Goal: Information Seeking & Learning: Learn about a topic

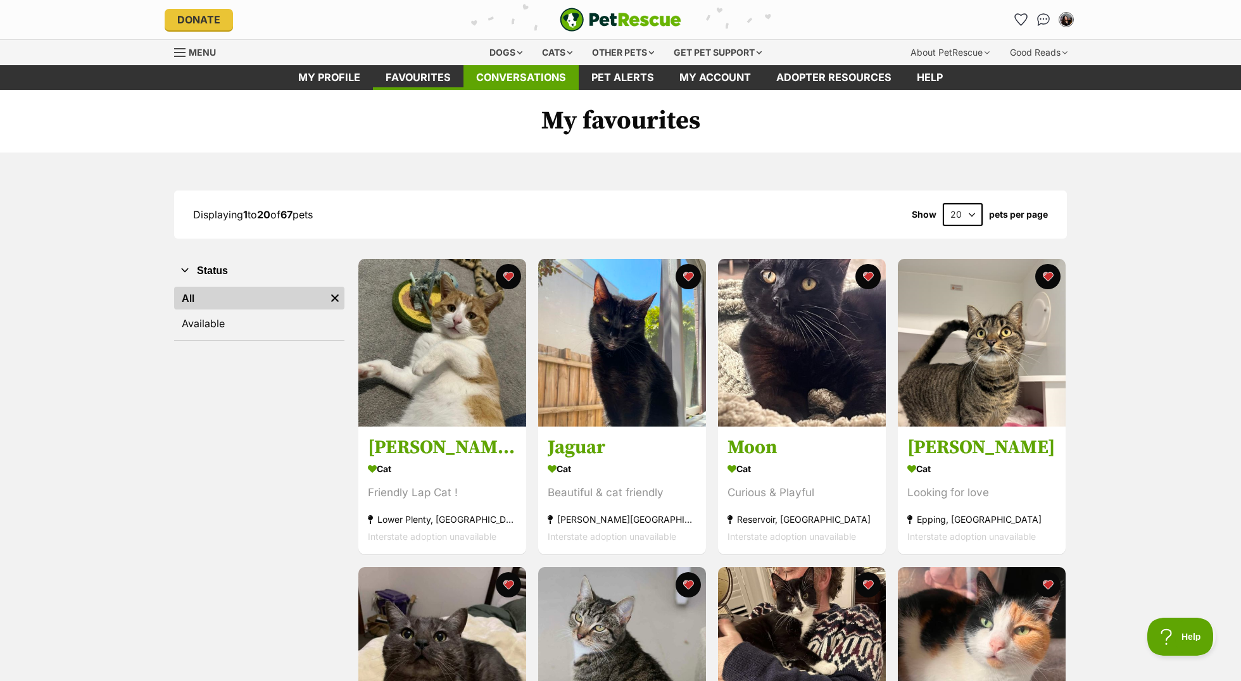
click at [537, 79] on link "Conversations" at bounding box center [521, 77] width 115 height 25
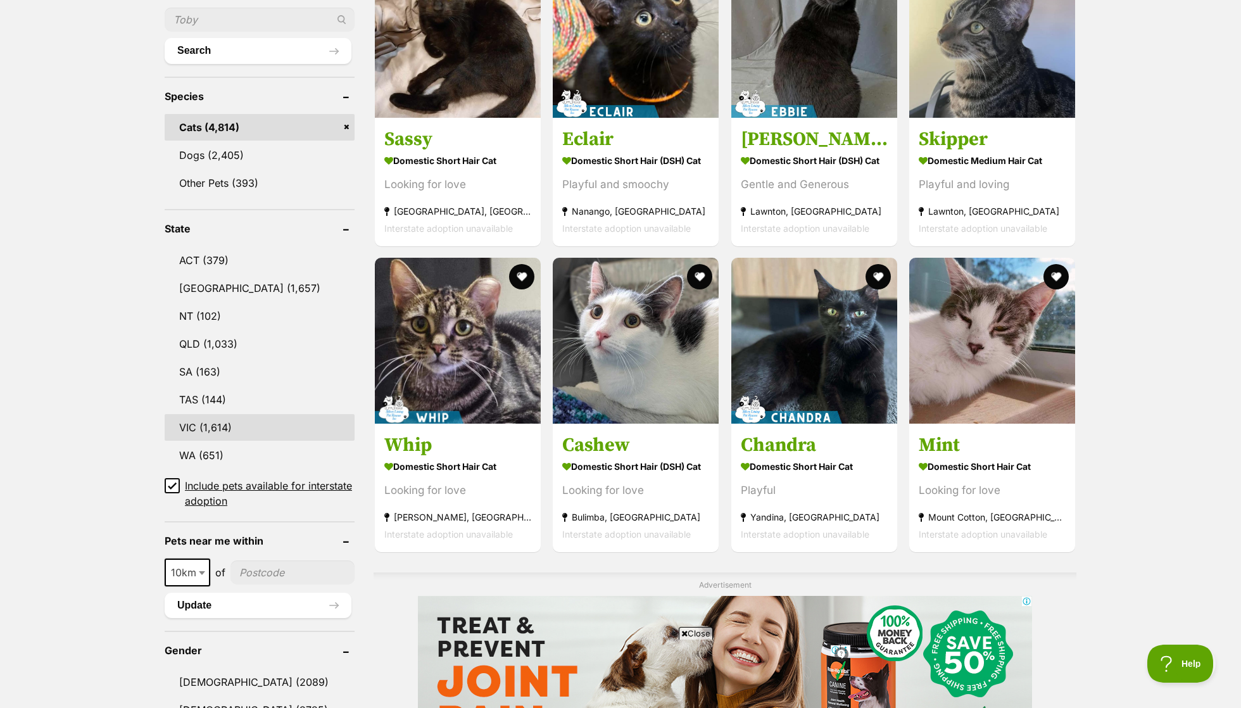
scroll to position [469, 0]
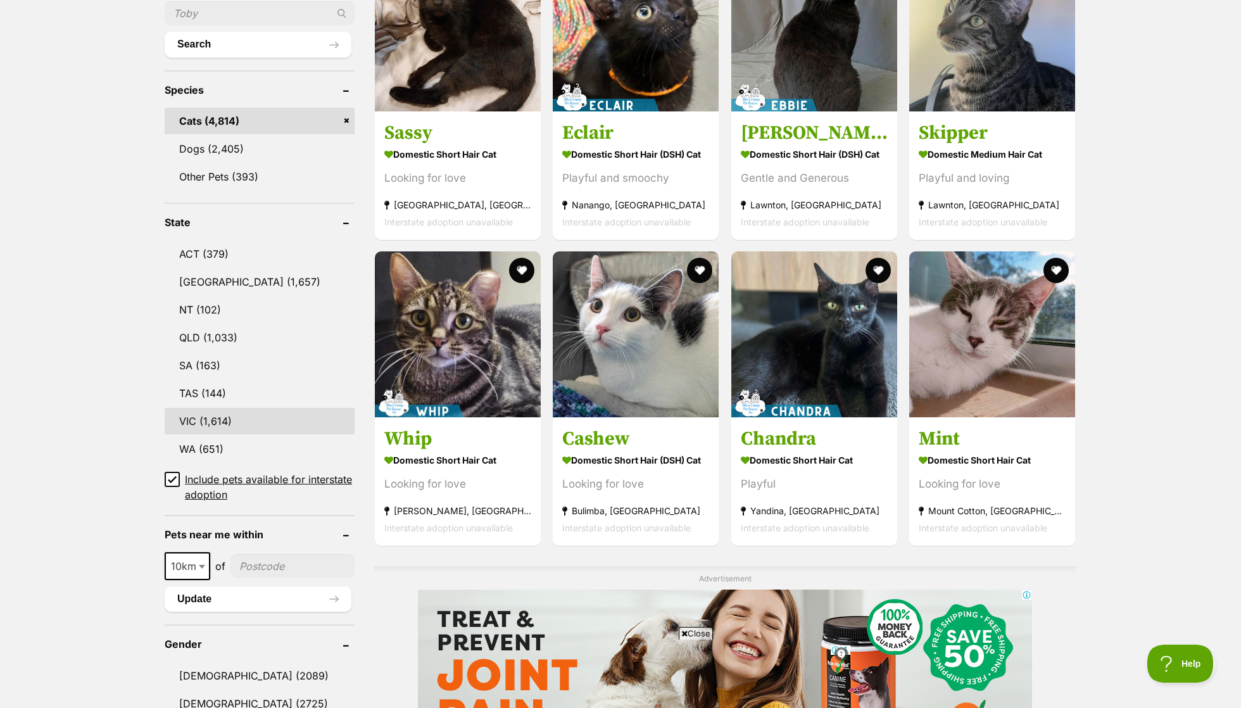
click at [219, 412] on link "VIC (1,614)" at bounding box center [260, 421] width 190 height 27
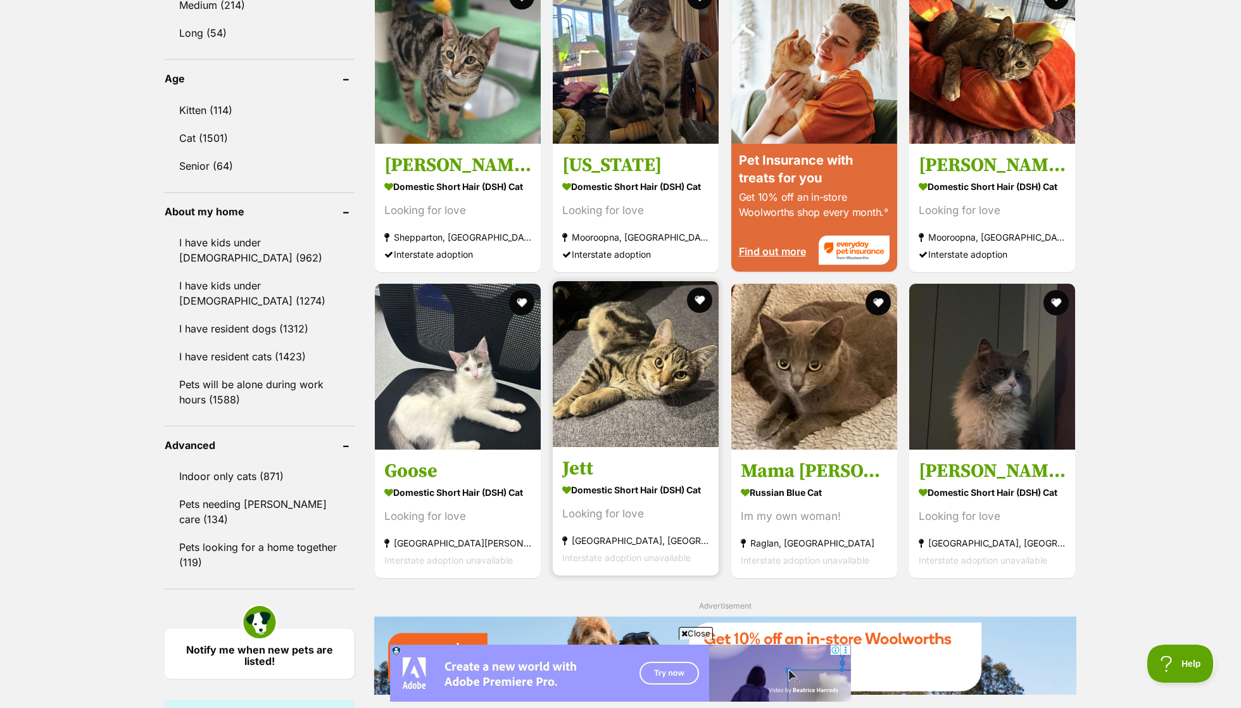
scroll to position [1275, 0]
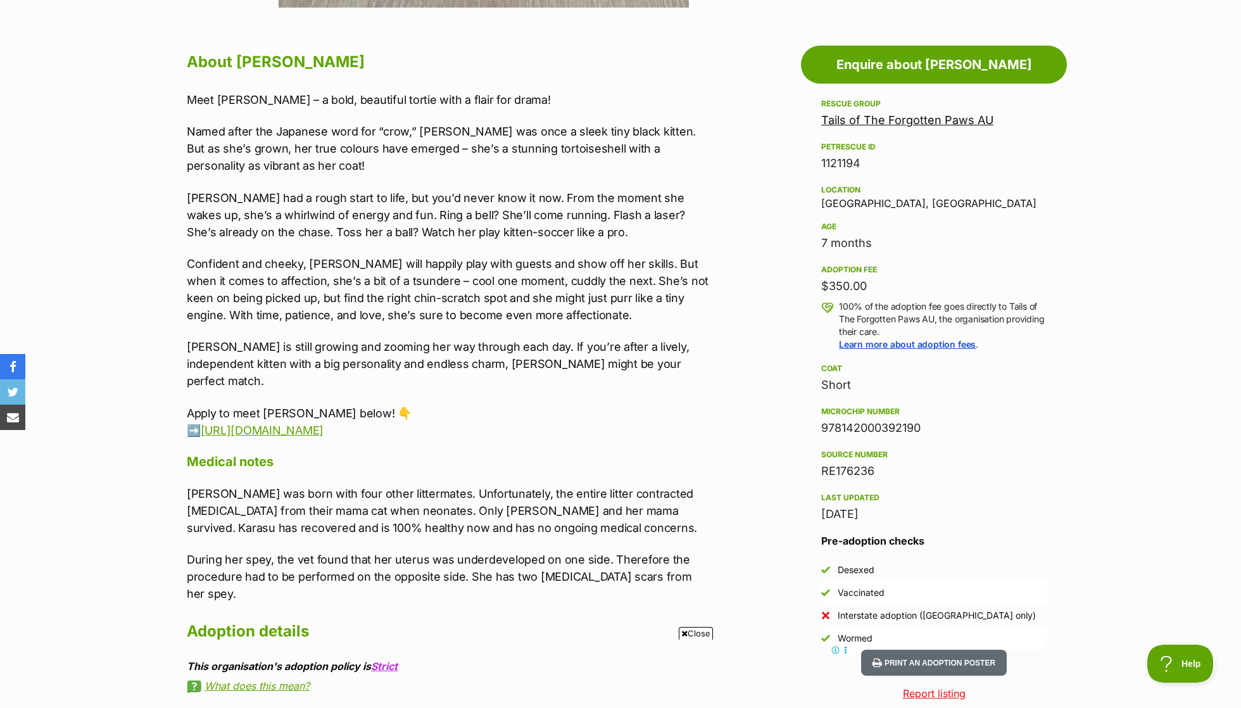
scroll to position [667, 0]
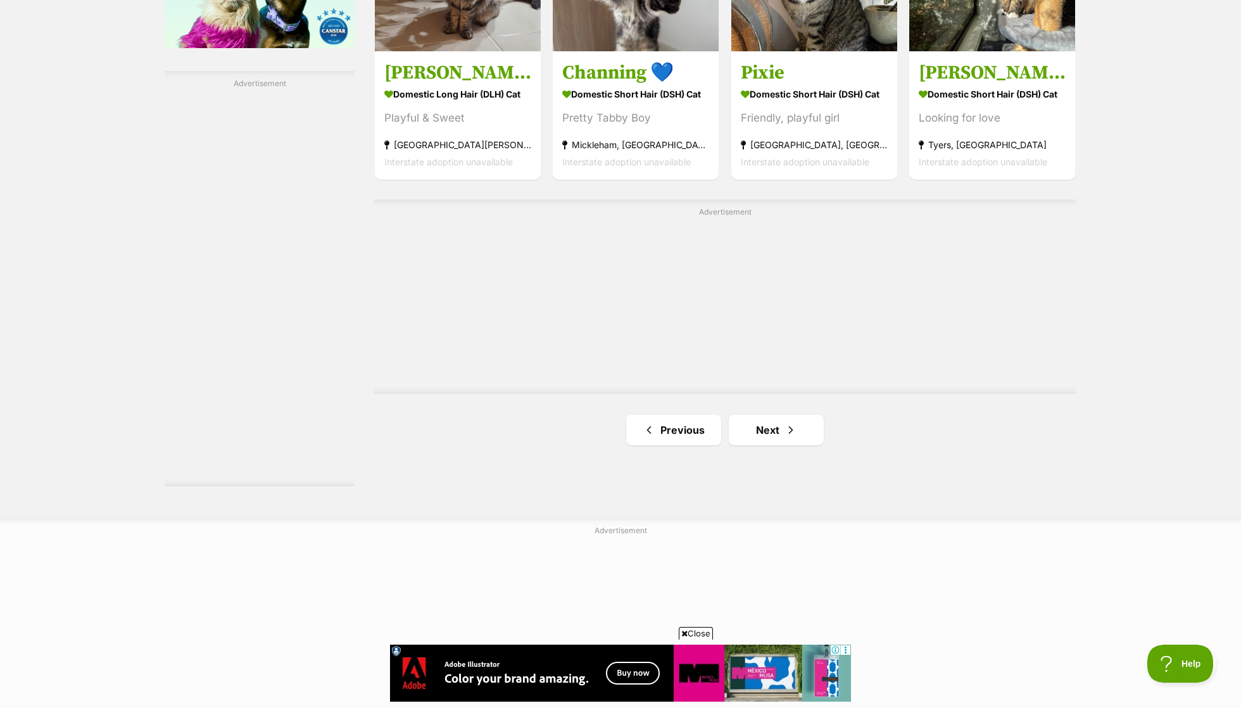
scroll to position [2236, 0]
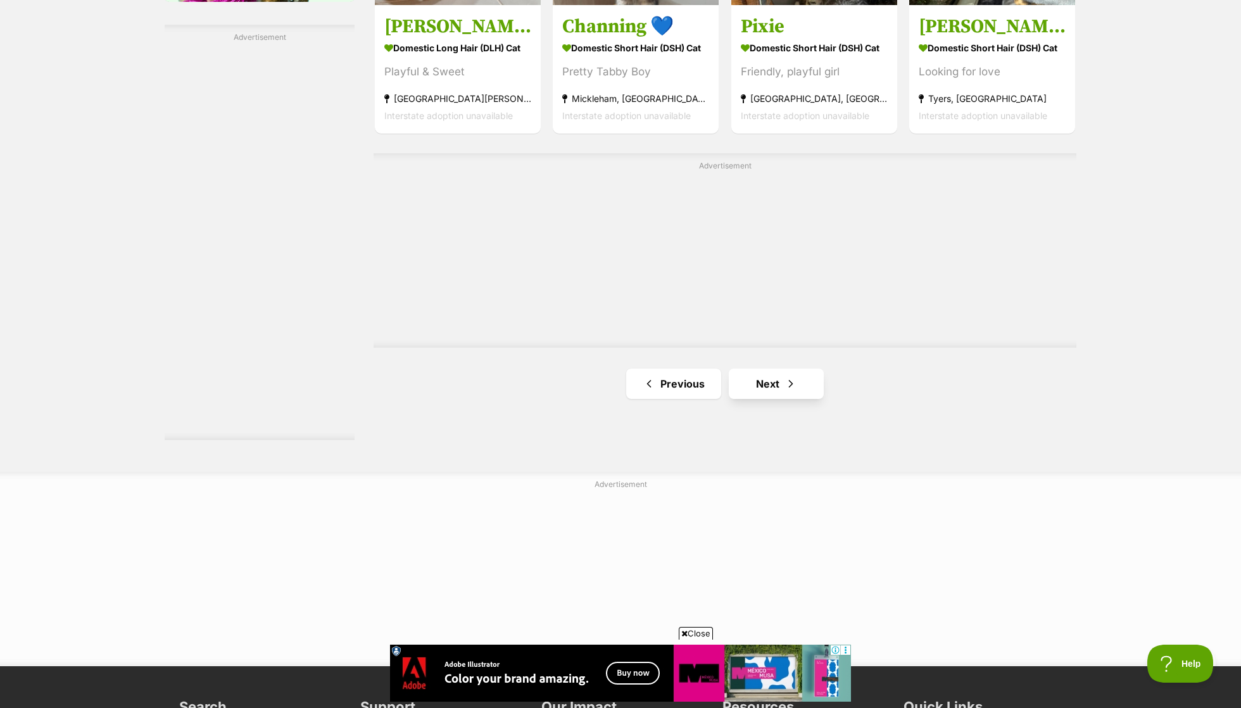
drag, startPoint x: 1177, startPoint y: 493, endPoint x: 780, endPoint y: 387, distance: 410.5
click at [780, 387] on link "Next" at bounding box center [776, 384] width 95 height 30
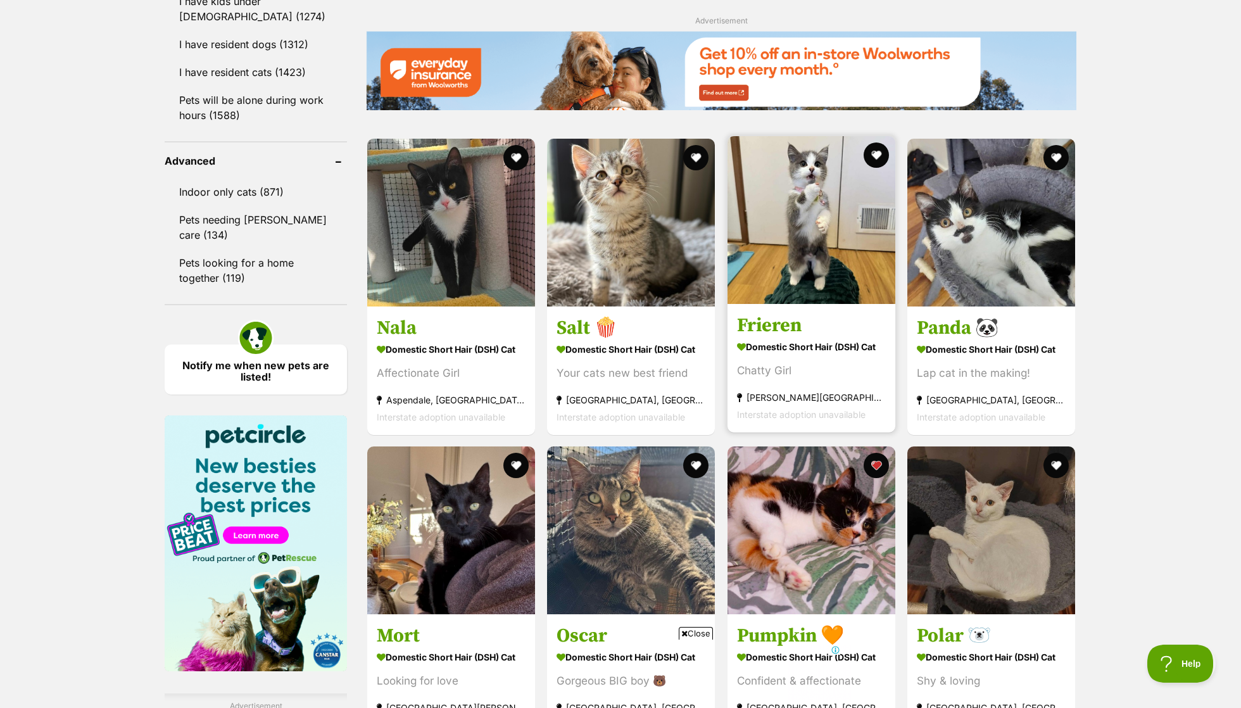
scroll to position [1920, 0]
